Goal: Task Accomplishment & Management: Manage account settings

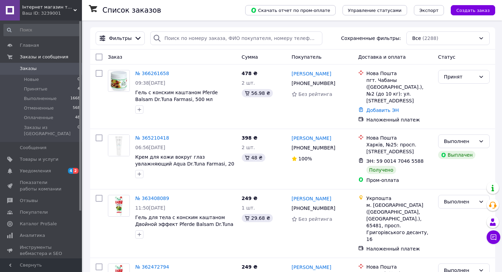
click at [56, 6] on span "Інтернет магазин турецької косметики" at bounding box center [47, 7] width 51 height 6
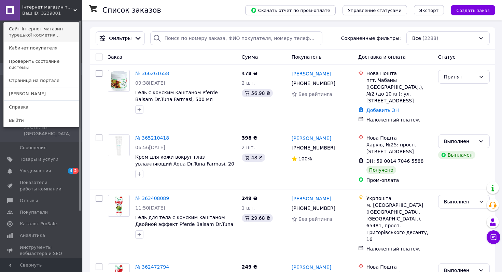
click at [47, 31] on link "Сайт Інтернет магазин турецької косметик..." at bounding box center [41, 32] width 75 height 19
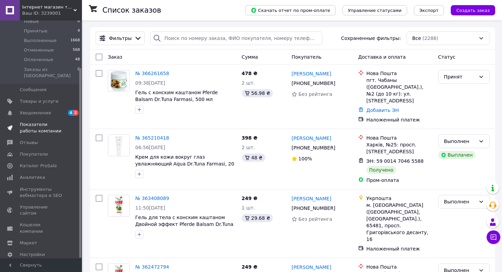
scroll to position [59, 0]
click at [33, 239] on span "Маркет" at bounding box center [28, 242] width 17 height 6
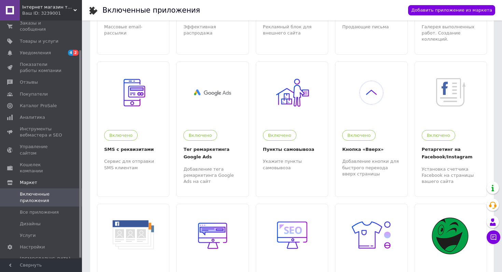
scroll to position [244, 0]
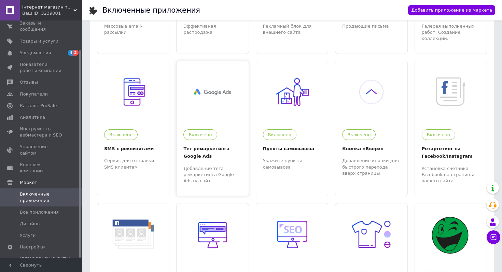
click at [220, 98] on img at bounding box center [212, 92] width 44 height 14
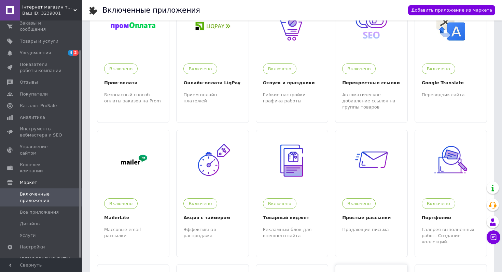
scroll to position [35, 0]
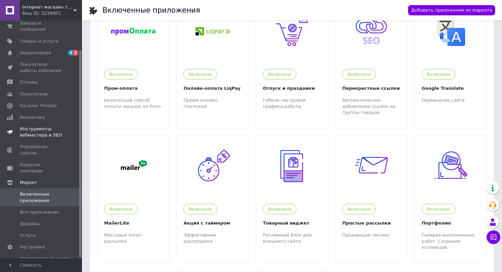
click at [46, 138] on link "Инструменты вебмастера и SEO" at bounding box center [42, 132] width 84 height 18
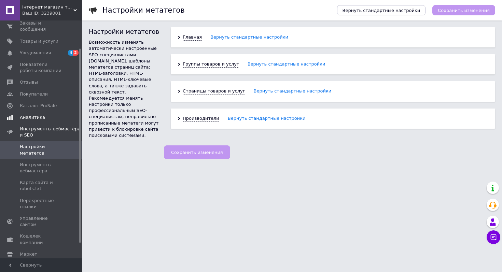
click at [42, 113] on link "Аналитика" at bounding box center [42, 118] width 84 height 12
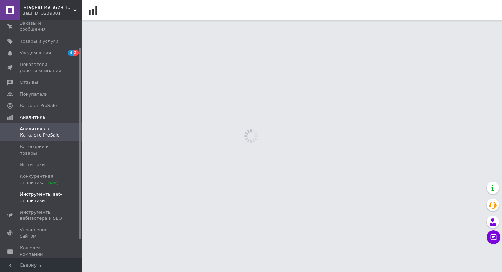
click at [48, 191] on span "Инструменты веб-аналитики" at bounding box center [41, 197] width 43 height 12
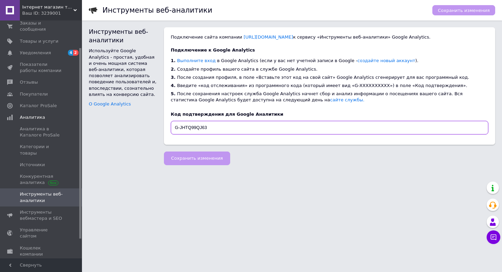
click at [189, 131] on input "G-JHTQ99QJ63" at bounding box center [330, 128] width 318 height 14
paste input "T20N2SD6XN"
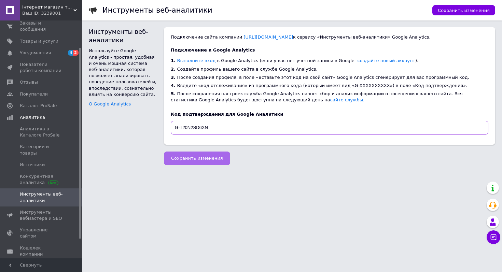
type input "G-T20N2SD6XN"
click at [192, 154] on button "Сохранить изменения" at bounding box center [197, 159] width 66 height 14
click at [192, 154] on div "Сохранить изменения" at bounding box center [333, 159] width 338 height 14
